Goal: Information Seeking & Learning: Learn about a topic

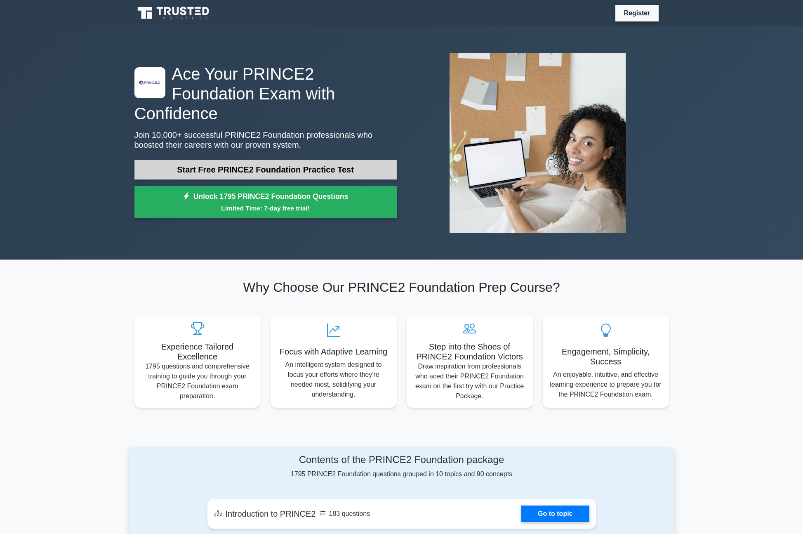
click at [224, 160] on link "Start Free PRINCE2 Foundation Practice Test" at bounding box center [266, 170] width 262 height 20
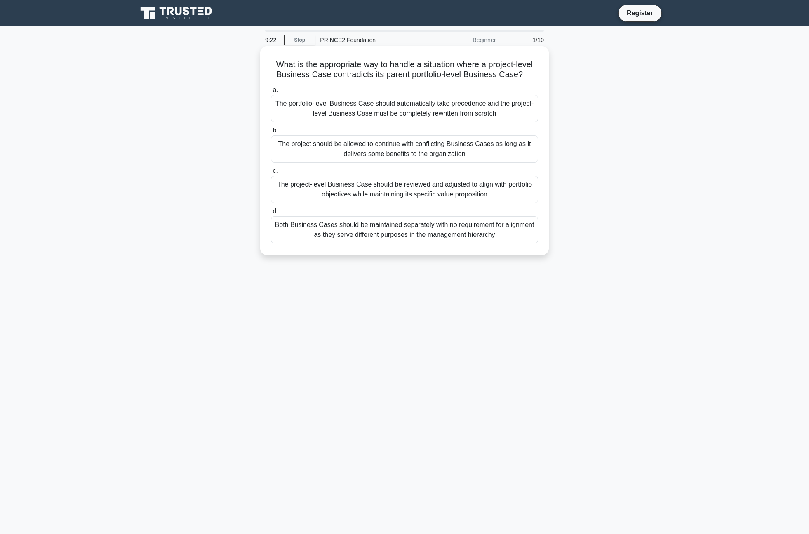
click at [355, 198] on div "The project-level Business Case should be reviewed and adjusted to align with p…" at bounding box center [404, 189] width 267 height 27
click at [271, 174] on input "c. The project-level Business Case should be reviewed and adjusted to align wit…" at bounding box center [271, 170] width 0 height 5
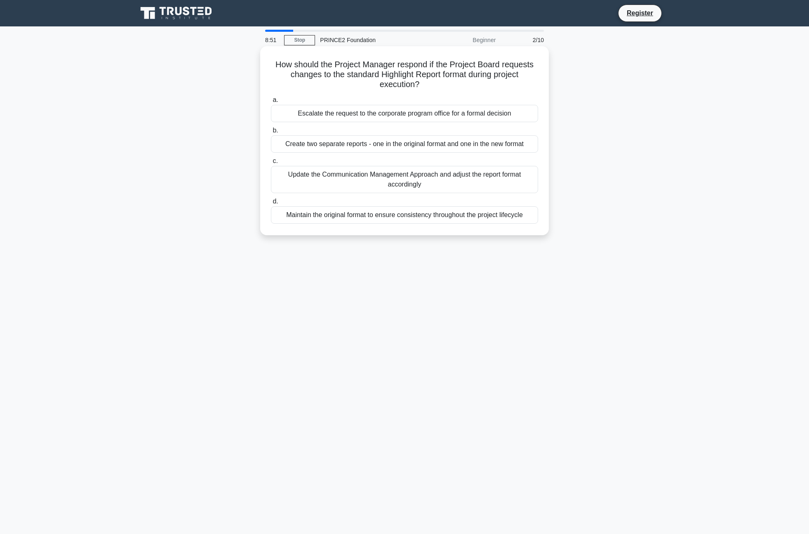
click at [406, 185] on div "Update the Communication Management Approach and adjust the report format accor…" at bounding box center [404, 179] width 267 height 27
click at [271, 164] on input "c. Update the Communication Management Approach and adjust the report format ac…" at bounding box center [271, 160] width 0 height 5
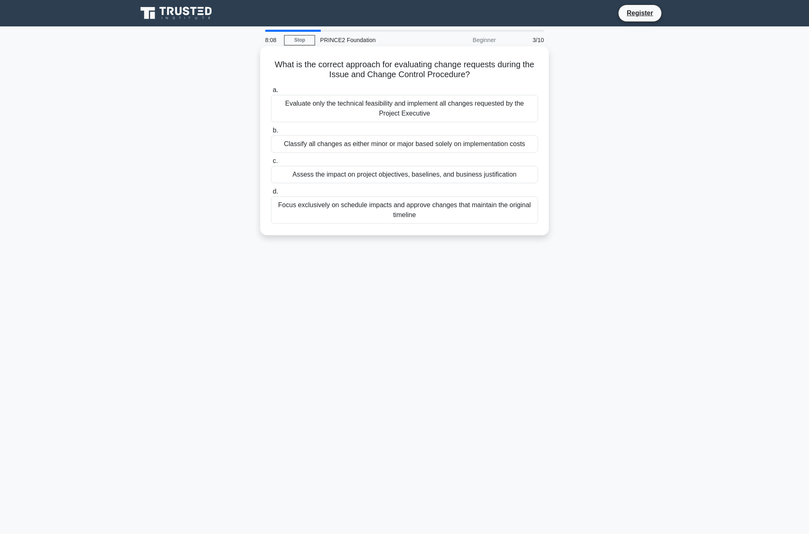
click at [415, 176] on div "Assess the impact on project objectives, baselines, and business justification" at bounding box center [404, 174] width 267 height 17
click at [271, 164] on input "c. Assess the impact on project objectives, baselines, and business justificati…" at bounding box center [271, 160] width 0 height 5
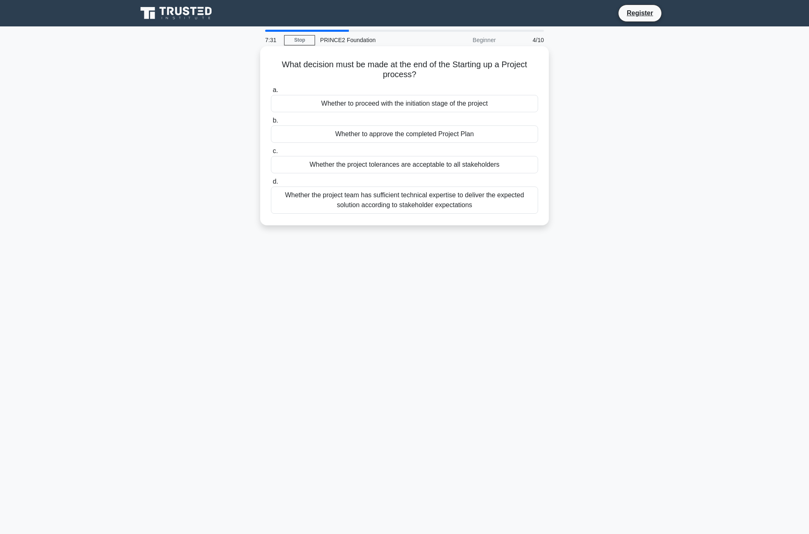
click at [387, 104] on div "Whether to proceed with the initiation stage of the project" at bounding box center [404, 103] width 267 height 17
click at [271, 93] on input "a. Whether to proceed with the initiation stage of the project" at bounding box center [271, 89] width 0 height 5
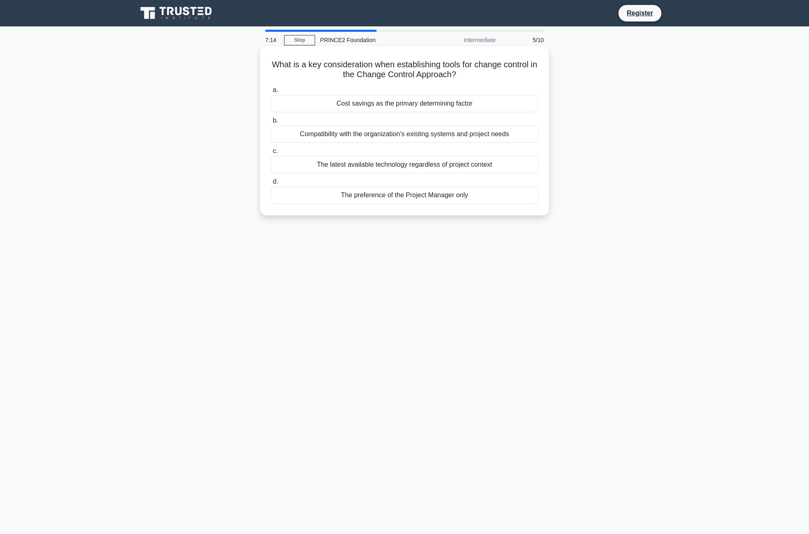
click at [398, 137] on div "Compatibility with the organization's existing systems and project needs" at bounding box center [404, 133] width 267 height 17
click at [271, 123] on input "b. Compatibility with the organization's existing systems and project needs" at bounding box center [271, 120] width 0 height 5
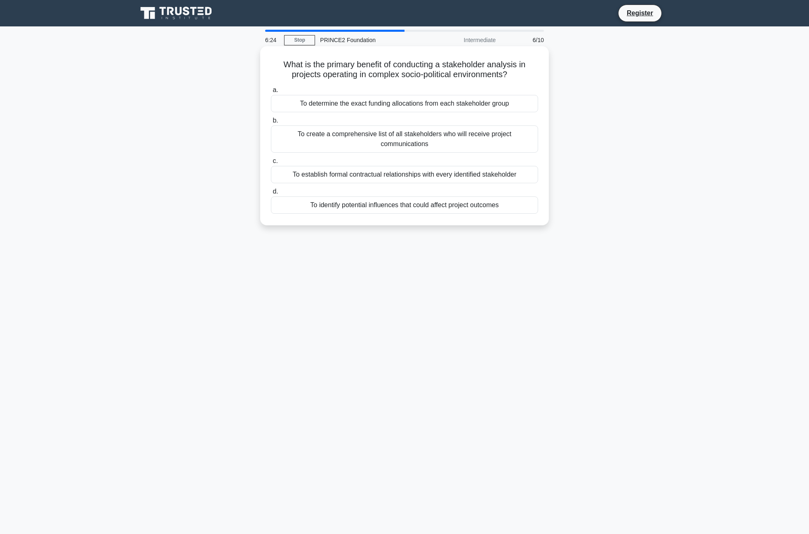
click at [419, 207] on div "To identify potential influences that could affect project outcomes" at bounding box center [404, 204] width 267 height 17
click at [271, 194] on input "d. To identify potential influences that could affect project outcomes" at bounding box center [271, 191] width 0 height 5
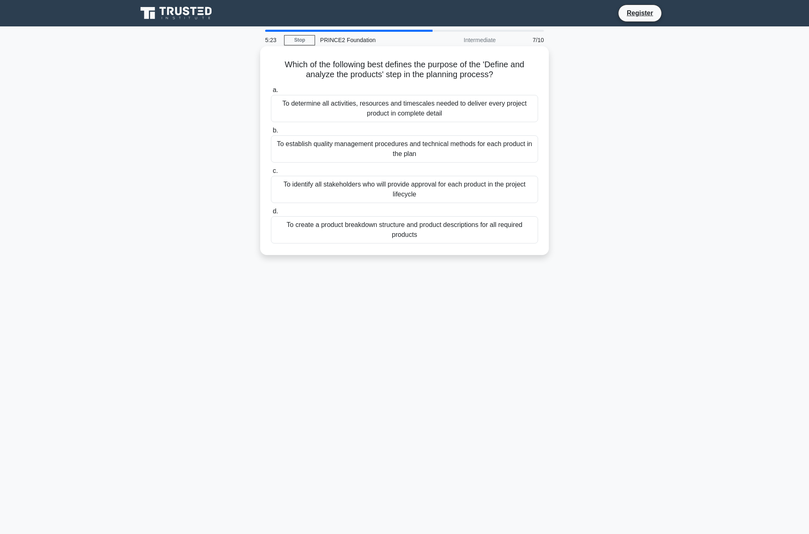
click at [399, 231] on div "To create a product breakdown structure and product descriptions for all requir…" at bounding box center [404, 229] width 267 height 27
click at [271, 214] on input "d. To create a product breakdown structure and product descriptions for all req…" at bounding box center [271, 211] width 0 height 5
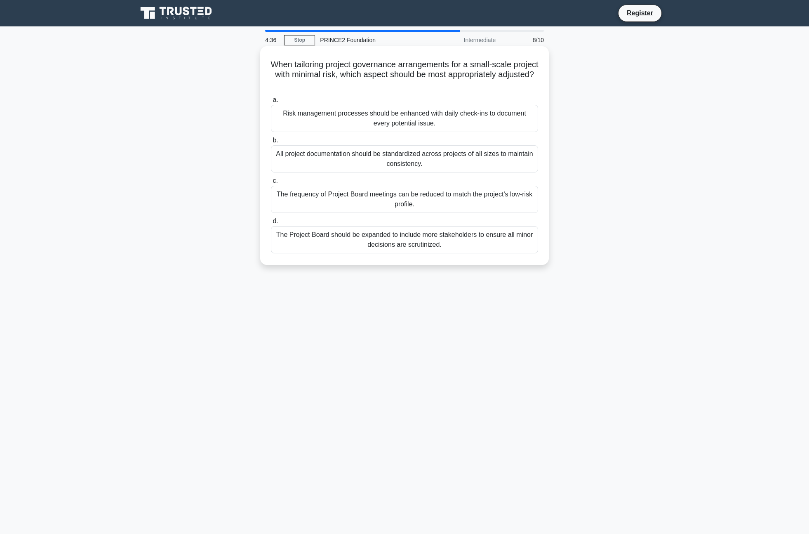
click at [396, 205] on div "The frequency of Project Board meetings can be reduced to match the project's l…" at bounding box center [404, 199] width 267 height 27
click at [271, 184] on input "c. The frequency of Project Board meetings can be reduced to match the project'…" at bounding box center [271, 180] width 0 height 5
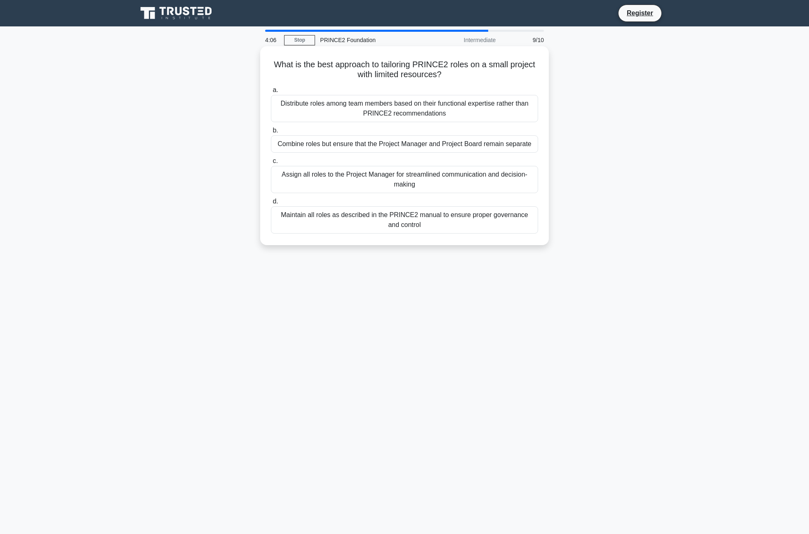
click at [412, 146] on div "Combine roles but ensure that the Project Manager and Project Board remain sepa…" at bounding box center [404, 143] width 267 height 17
click at [271, 133] on input "b. Combine roles but ensure that the Project Manager and Project Board remain s…" at bounding box center [271, 130] width 0 height 5
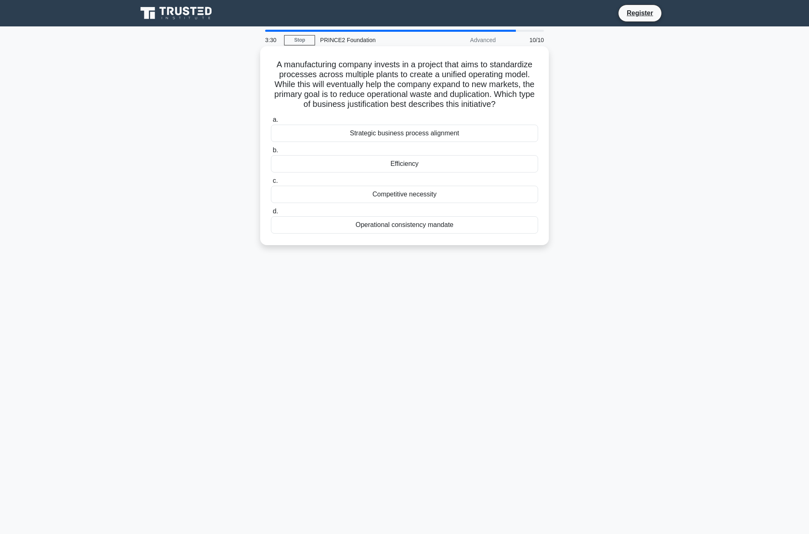
click at [408, 169] on div "Efficiency" at bounding box center [404, 163] width 267 height 17
click at [271, 153] on input "b. Efficiency" at bounding box center [271, 150] width 0 height 5
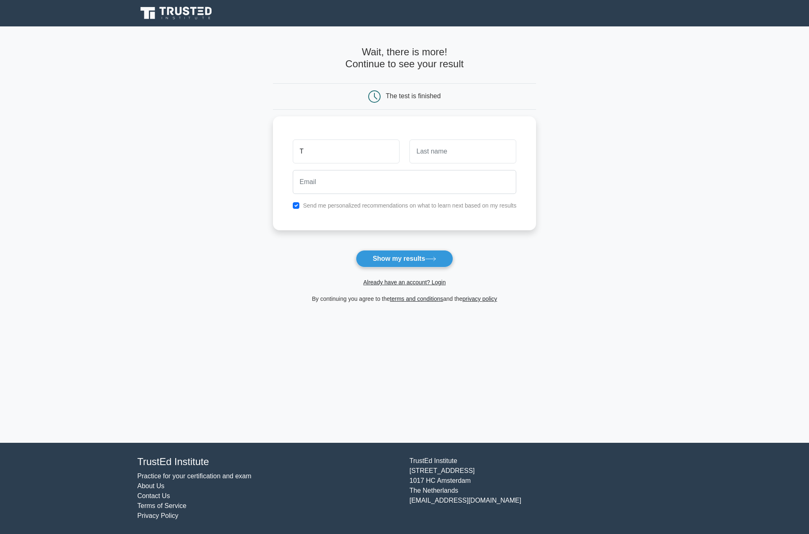
type input "T"
type input "L"
click at [294, 203] on input "checkbox" at bounding box center [296, 203] width 7 height 7
checkbox input "false"
click at [308, 179] on input "email" at bounding box center [405, 180] width 224 height 24
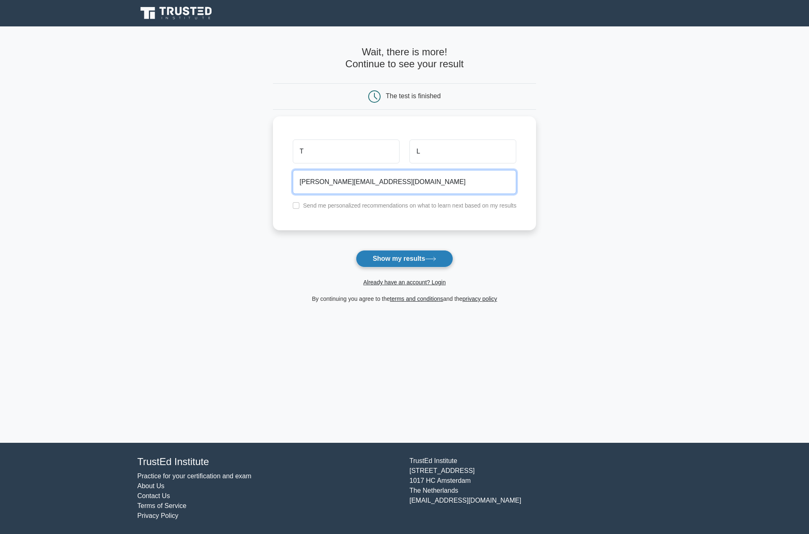
type input "tim@Work.nl"
click at [408, 259] on button "Show my results" at bounding box center [404, 258] width 97 height 17
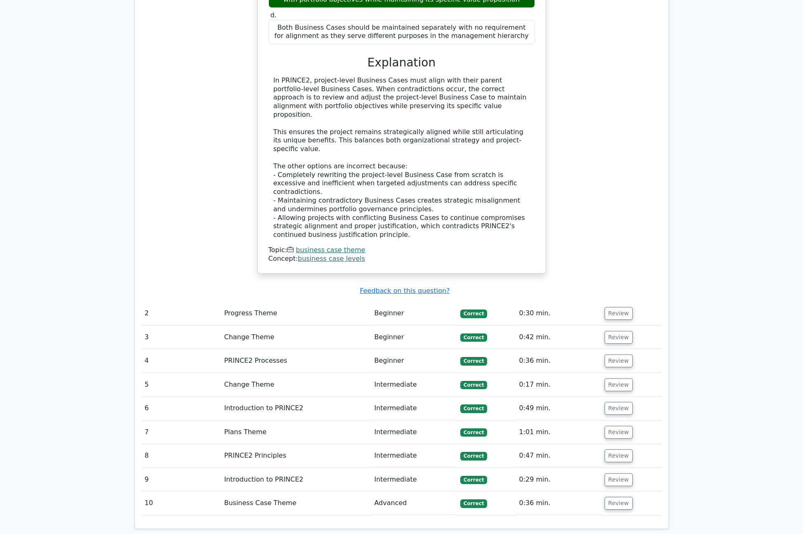
scroll to position [884, 0]
